Goal: Book appointment/travel/reservation

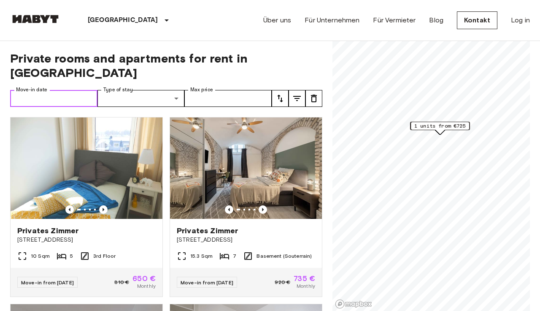
click at [72, 90] on input "Move-in date" at bounding box center [53, 98] width 87 height 17
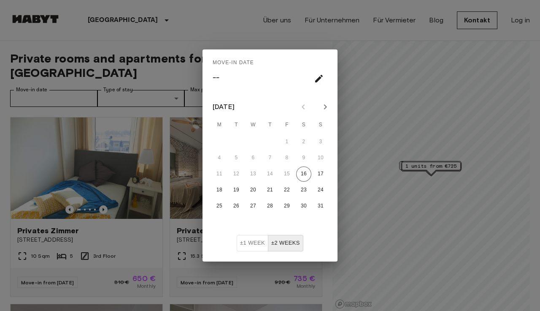
click at [327, 108] on icon "Next month" at bounding box center [325, 107] width 10 height 10
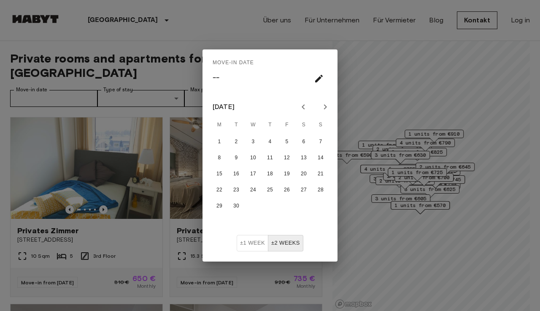
click at [330, 108] on icon "Next month" at bounding box center [325, 107] width 10 height 10
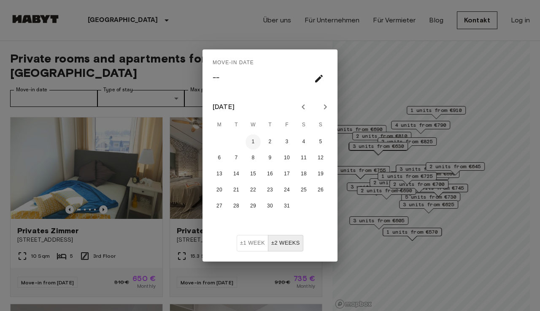
click at [255, 145] on button "1" at bounding box center [253, 141] width 15 height 15
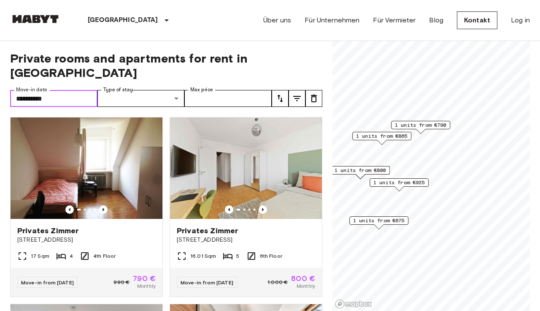
type input "**********"
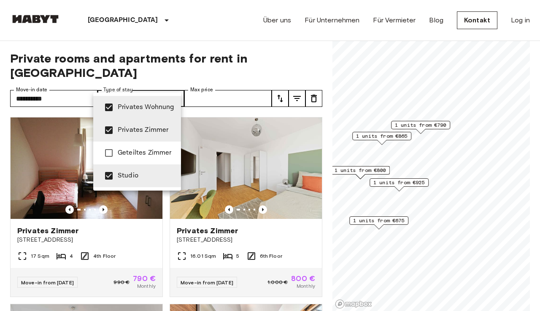
type input "**********"
click at [314, 60] on div at bounding box center [270, 155] width 540 height 311
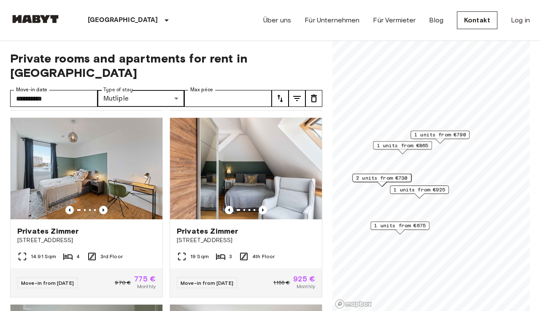
scroll to position [188, 0]
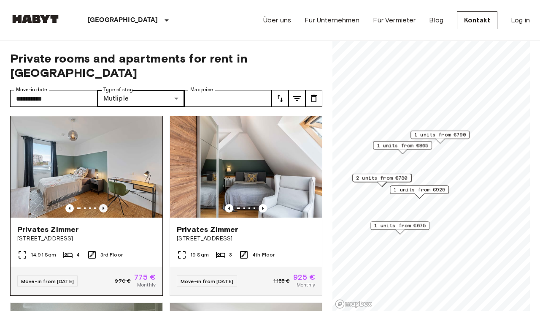
click at [104, 205] on icon "Previous image" at bounding box center [103, 208] width 8 height 8
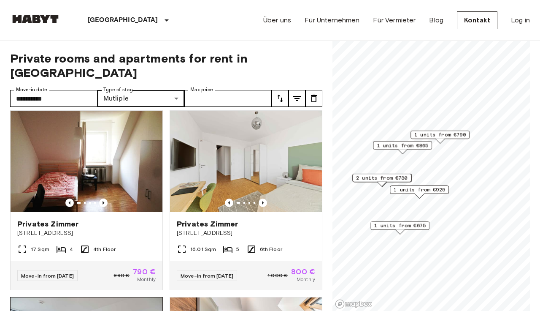
scroll to position [0, 0]
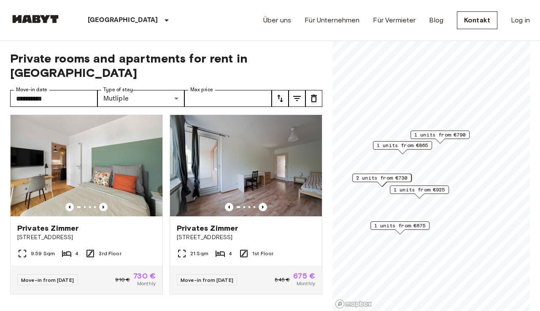
scroll to position [586, 0]
